Goal: Task Accomplishment & Management: Use online tool/utility

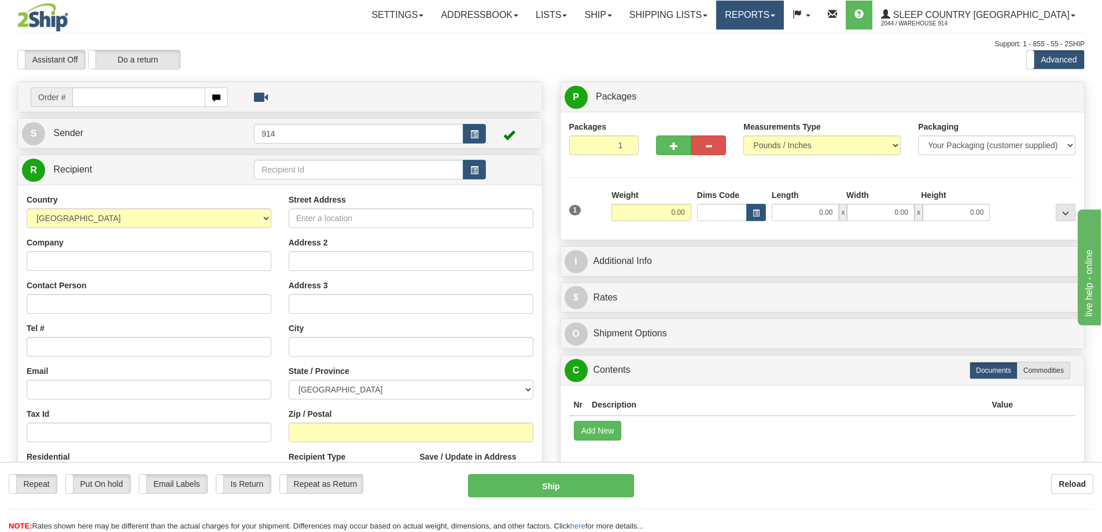
click at [784, 12] on link "Reports" at bounding box center [750, 15] width 68 height 29
click at [783, 41] on link "Standard" at bounding box center [730, 40] width 106 height 15
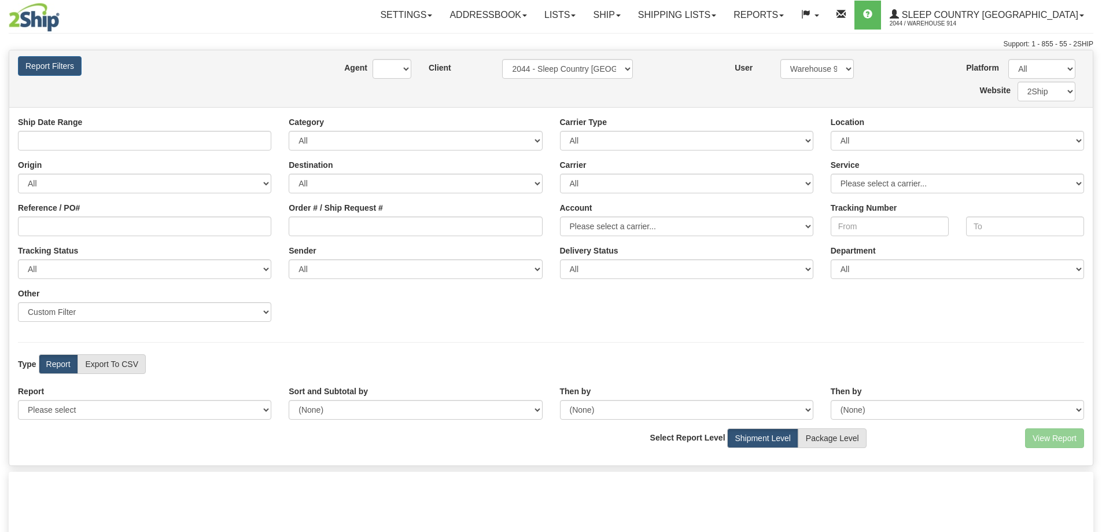
type input "[DATE] And [DATE]"
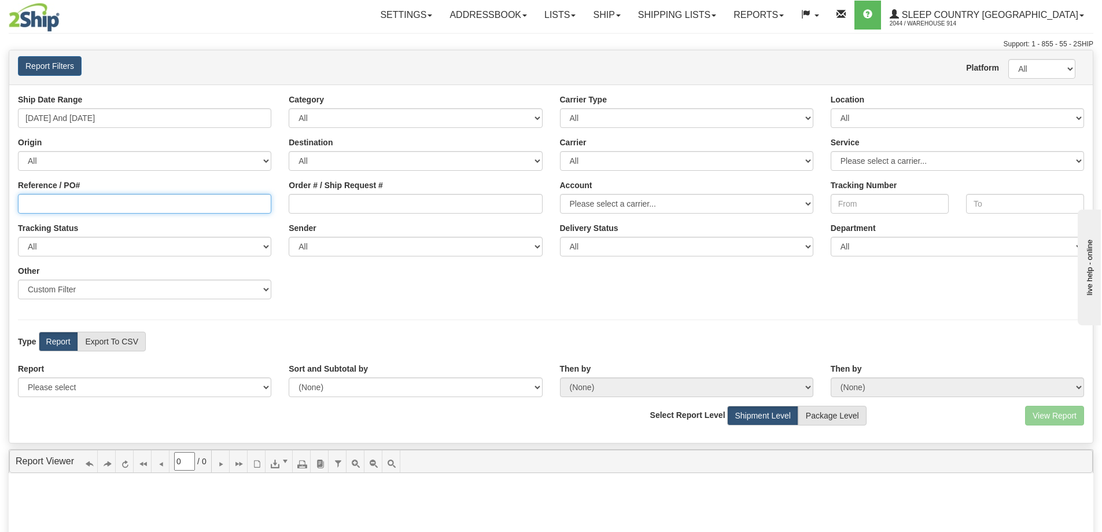
click at [124, 207] on input "Reference / PO#" at bounding box center [144, 204] width 253 height 20
paste input "9002I120377"
type input "9002I120377"
click at [848, 110] on select "All 9009 914 BEDDN CASPC END SLE ZINUC" at bounding box center [957, 118] width 253 height 20
select select "7603"
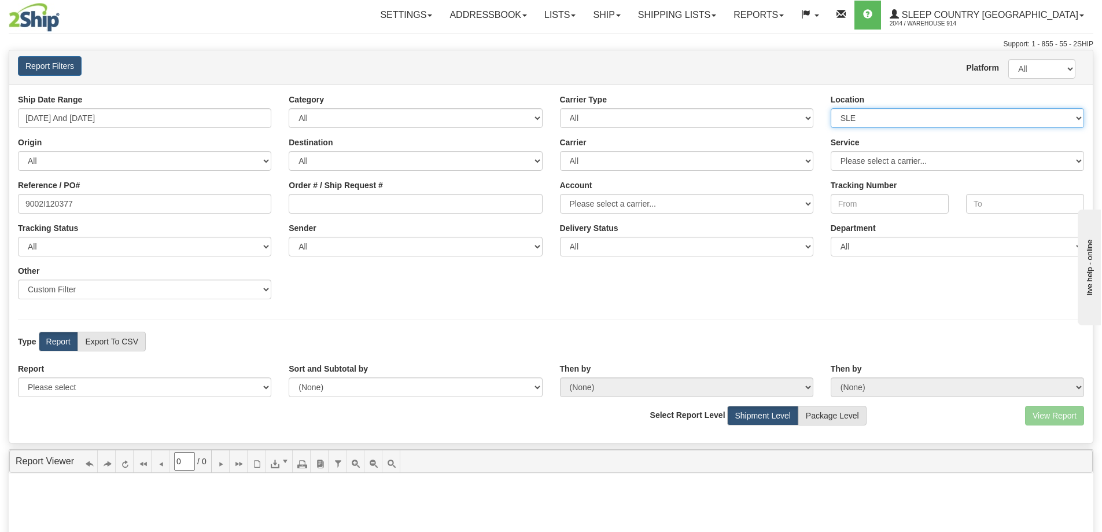
click at [831, 108] on select "All 9009 914 BEDDN CASPC END SLE ZINUC" at bounding box center [957, 118] width 253 height 20
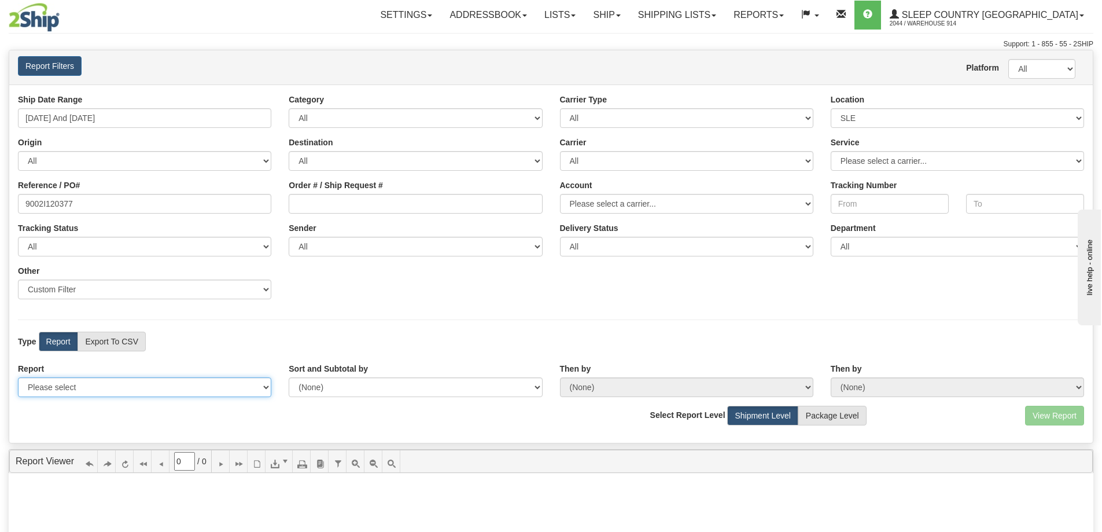
click at [212, 393] on select "Please select 1 Line Shipment Report Address Detail Basic Shipment Overview Can…" at bounding box center [144, 387] width 253 height 20
select select "Users\Contents Detail.trdx"
click at [18, 377] on select "Please select 1 Line Shipment Report Address Detail Basic Shipment Overview Can…" at bounding box center [144, 387] width 253 height 20
click at [1058, 407] on button "View Report" at bounding box center [1054, 416] width 59 height 20
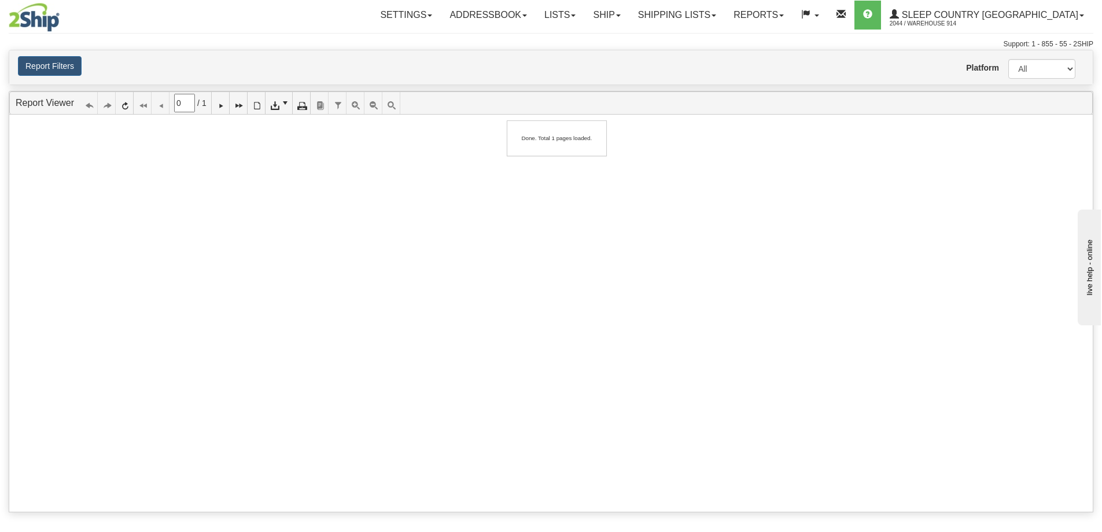
type input "1"
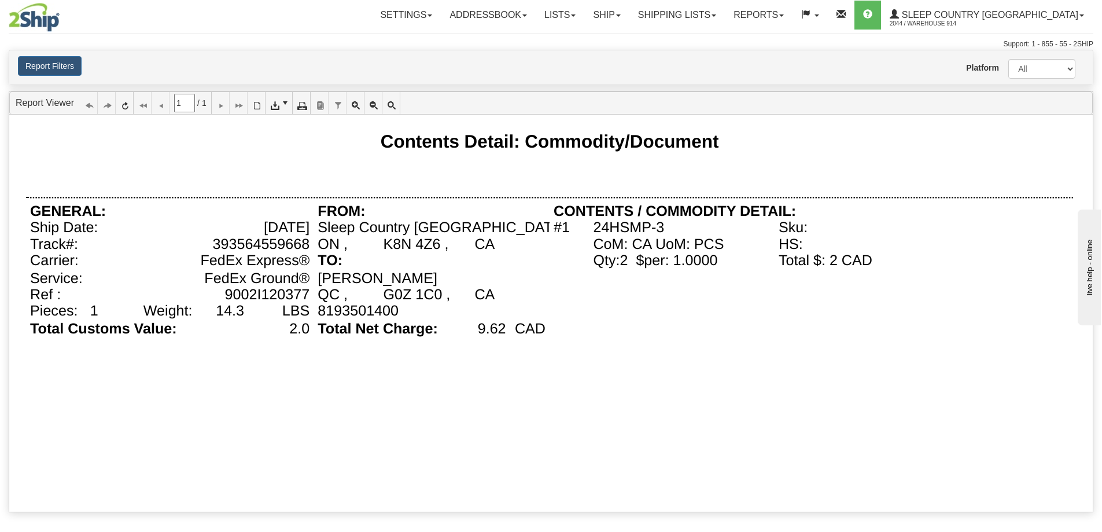
click at [35, 20] on img at bounding box center [34, 17] width 51 height 29
click at [793, 25] on link "Reports" at bounding box center [759, 15] width 68 height 29
click at [792, 46] on link "Standard" at bounding box center [739, 40] width 106 height 15
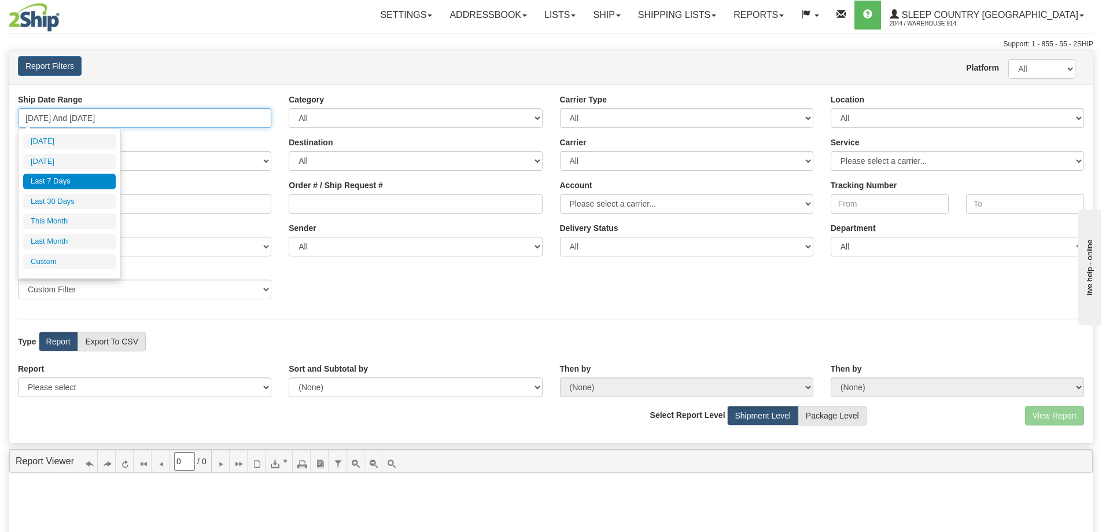
click at [141, 120] on input "[DATE] And [DATE]" at bounding box center [144, 118] width 253 height 20
type input "[DATE]"
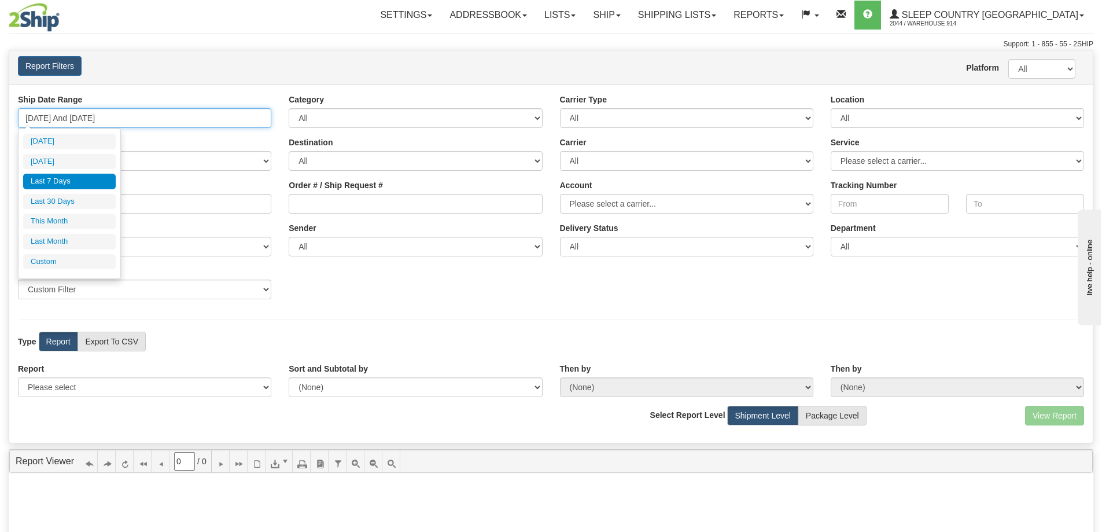
type input "[DATE]"
click at [69, 255] on li "Custom" at bounding box center [69, 262] width 93 height 16
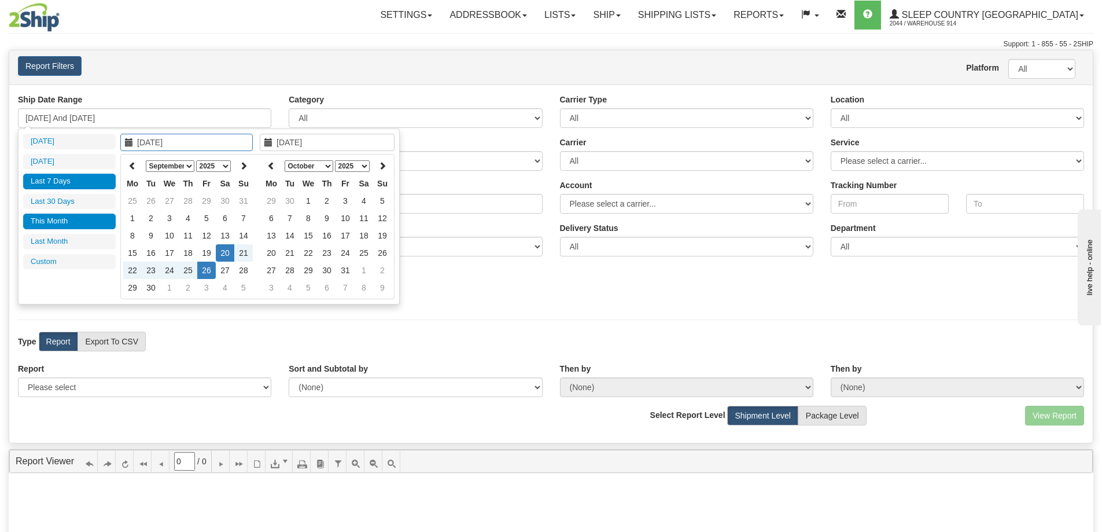
type input "08/01/2025"
type input "08/31/2025"
type input "09/20/2025"
type input "[DATE]"
type input "09/01/2025"
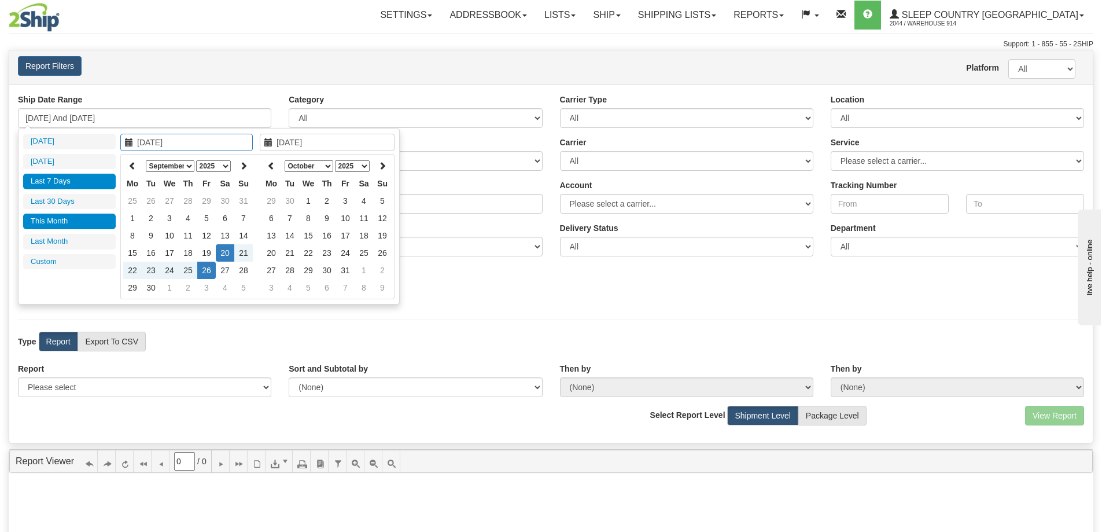
type input "09/30/2025"
type input "09/20/2025"
type input "[DATE]"
type input "09/24/2025"
click at [165, 274] on td "24" at bounding box center [169, 270] width 19 height 17
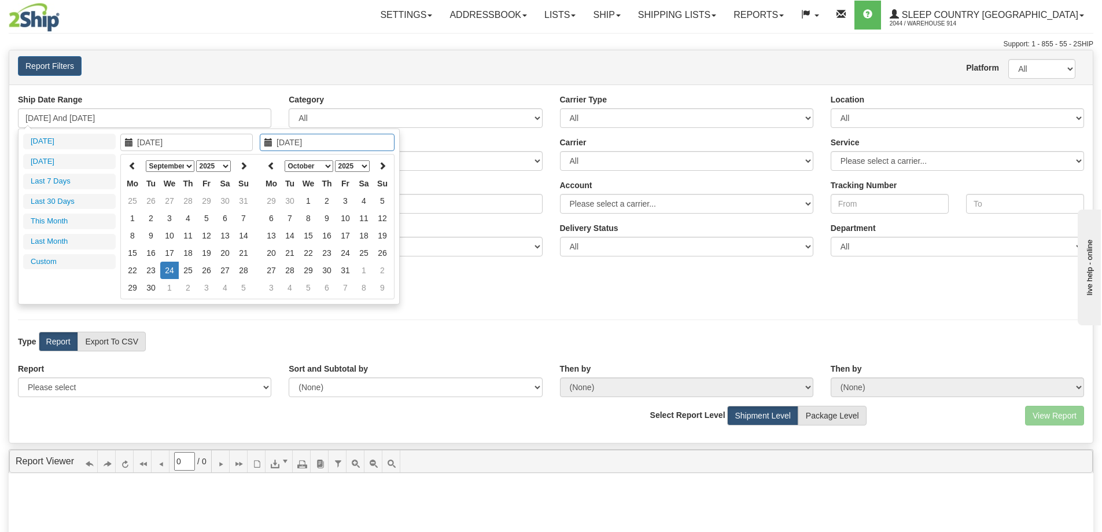
type input "09/24/2025"
click at [169, 268] on td "24" at bounding box center [169, 270] width 19 height 17
type input "09/24/2025 And 09/24/2025"
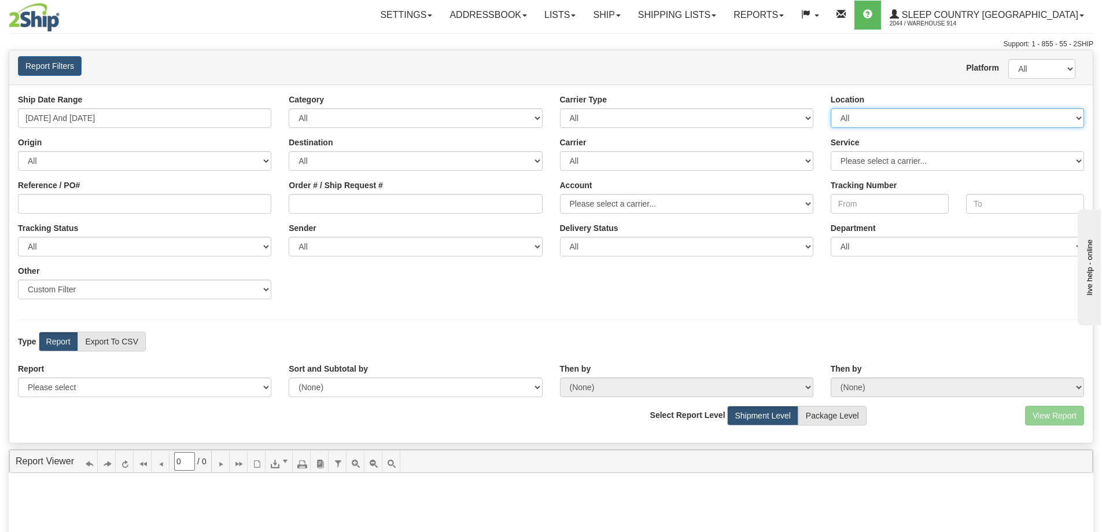
click at [887, 124] on select "All 9009 914 BEDDN CASPC END SLE ZINUC" at bounding box center [957, 118] width 253 height 20
select select "7603"
click at [831, 108] on select "All 9009 914 BEDDN CASPC END SLE ZINUC" at bounding box center [957, 118] width 253 height 20
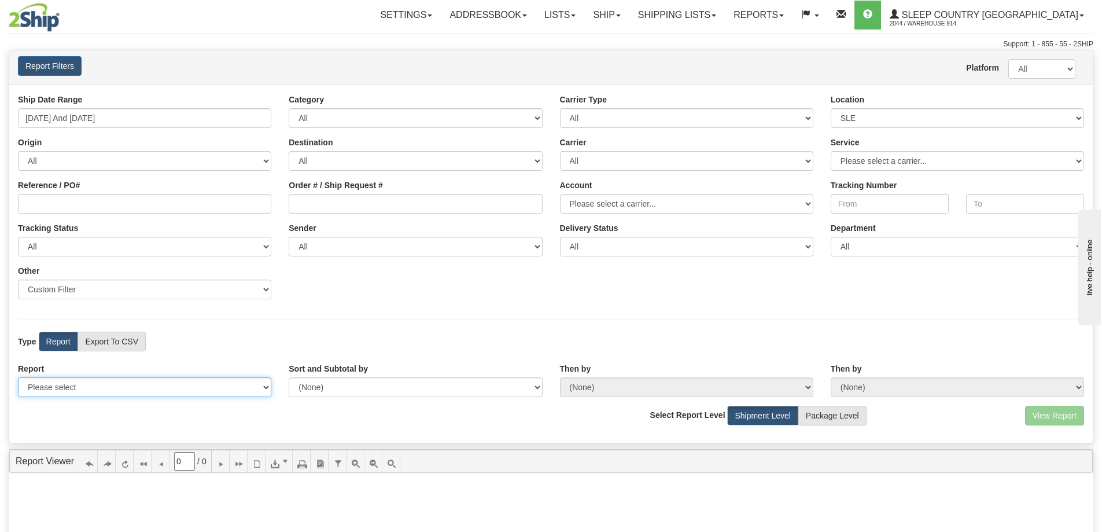
click at [262, 384] on select "Please select 1 Line Shipment Report Address Detail Basic Shipment Overview Can…" at bounding box center [144, 387] width 253 height 20
select select "Users\Contents Detail.trdx"
click at [18, 377] on select "Please select 1 Line Shipment Report Address Detail Basic Shipment Overview Can…" at bounding box center [144, 387] width 253 height 20
click at [1059, 418] on button "View Report" at bounding box center [1054, 416] width 59 height 20
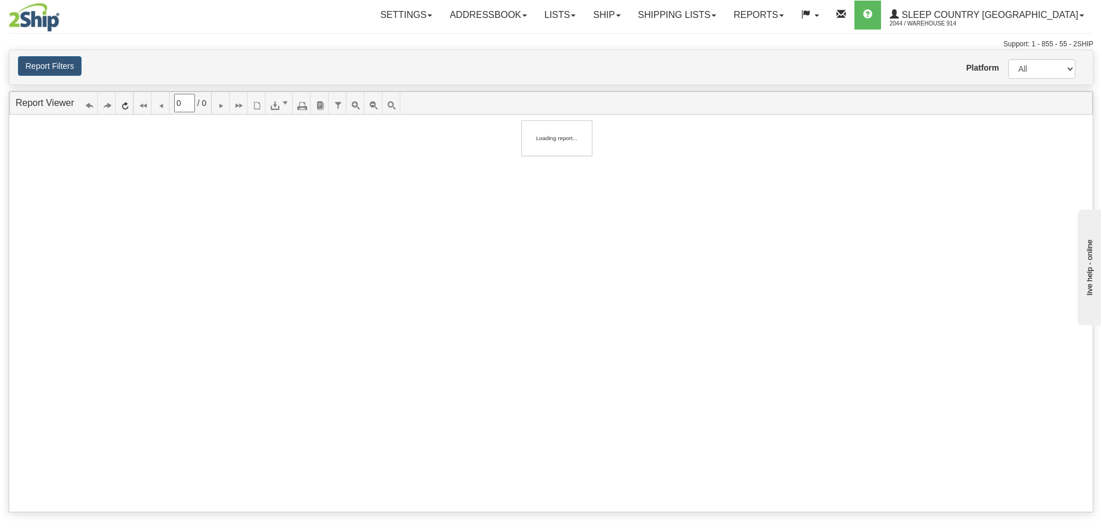
type input "1"
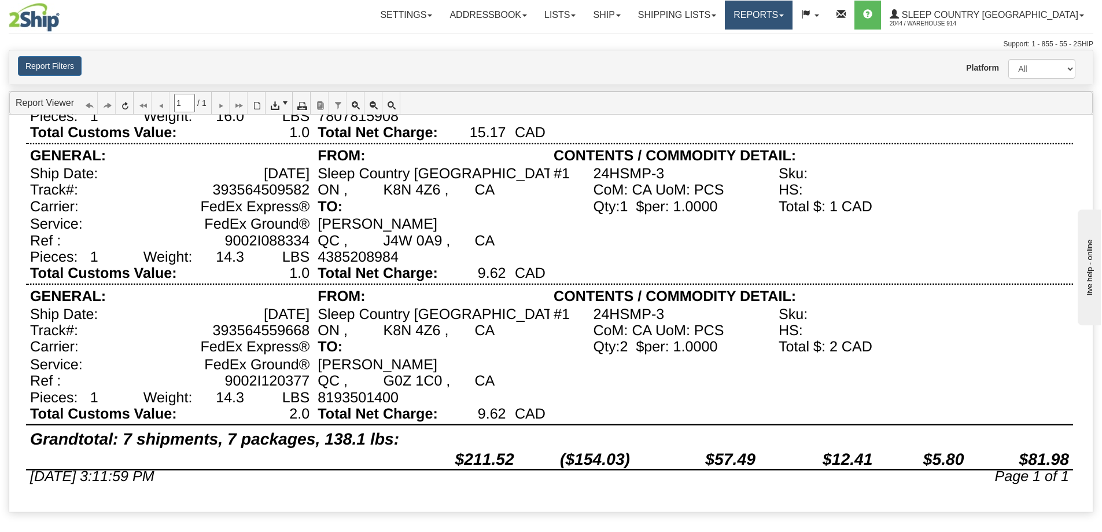
scroll to position [201, 0]
